Goal: Task Accomplishment & Management: Manage account settings

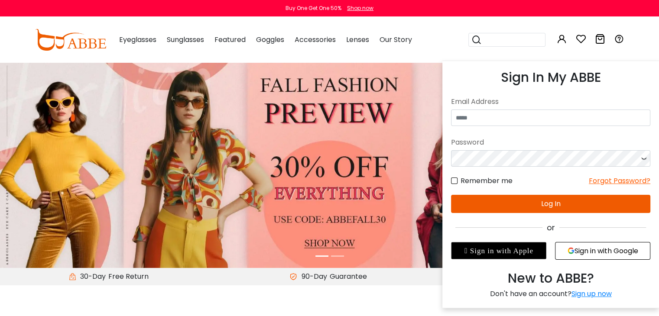
click at [562, 37] on icon at bounding box center [562, 39] width 10 height 10
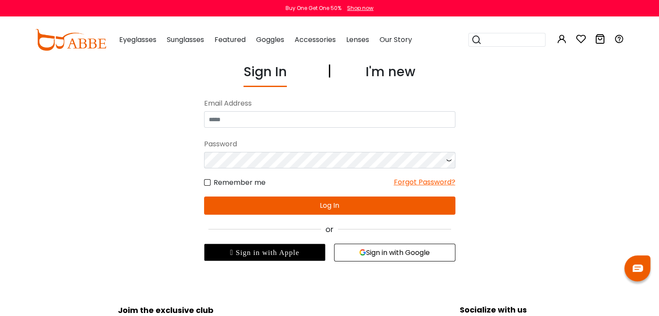
click at [520, 117] on div "Sign In I'm new No match for email address and/or password. Please try again. E…" at bounding box center [330, 162] width 598 height 200
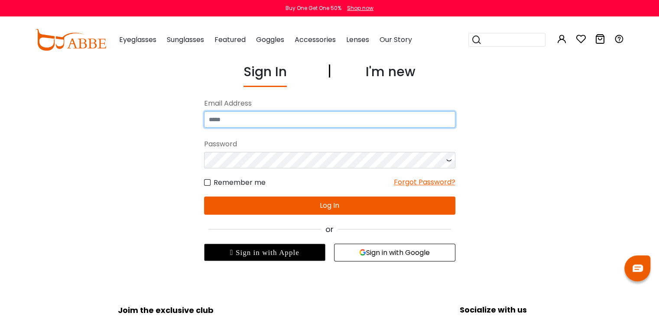
click at [380, 114] on input "email" at bounding box center [329, 119] width 251 height 16
type input "**********"
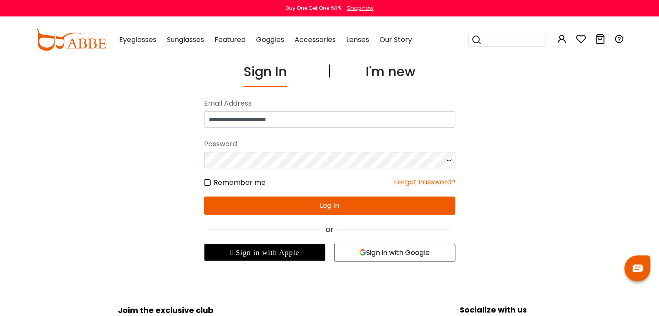
click at [447, 158] on icon at bounding box center [448, 160] width 9 height 16
click at [289, 203] on button "Log In" at bounding box center [329, 206] width 251 height 18
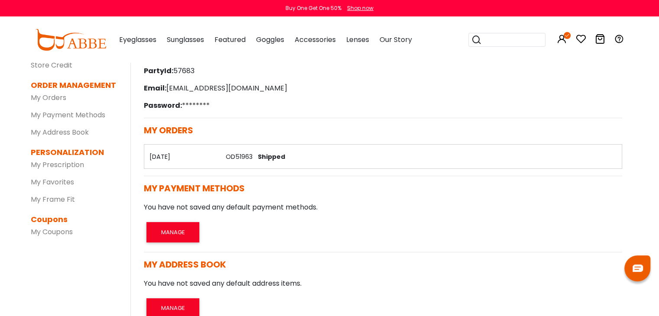
scroll to position [87, 0]
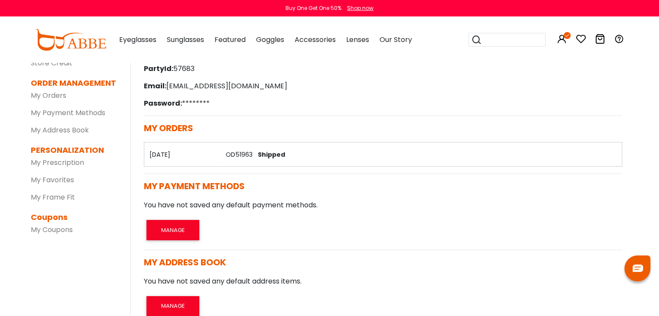
drag, startPoint x: 211, startPoint y: 159, endPoint x: 220, endPoint y: 159, distance: 9.5
click at [211, 159] on th "[DATE]" at bounding box center [182, 155] width 76 height 24
click at [234, 156] on link "OD51963" at bounding box center [238, 154] width 27 height 9
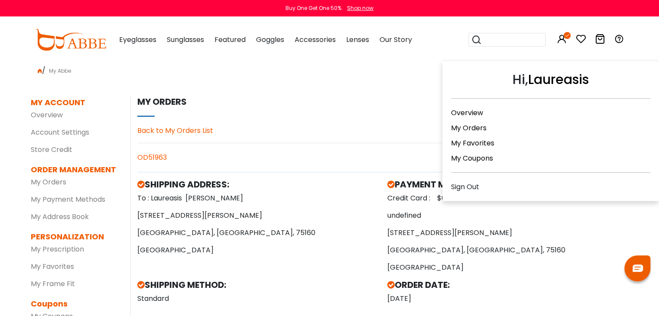
click at [462, 184] on div "Sign Out" at bounding box center [550, 187] width 199 height 11
